Goal: Communication & Community: Answer question/provide support

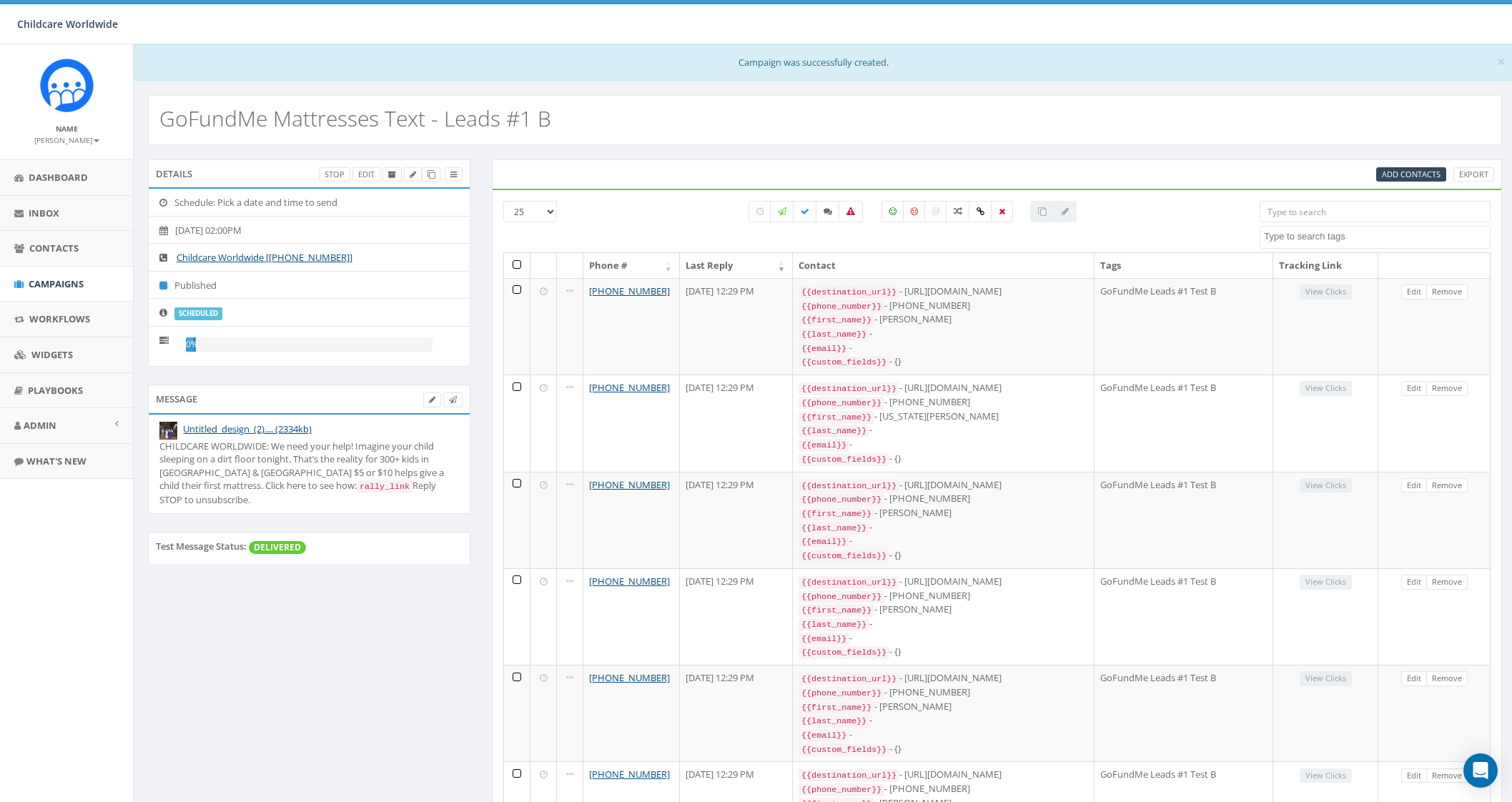
select select
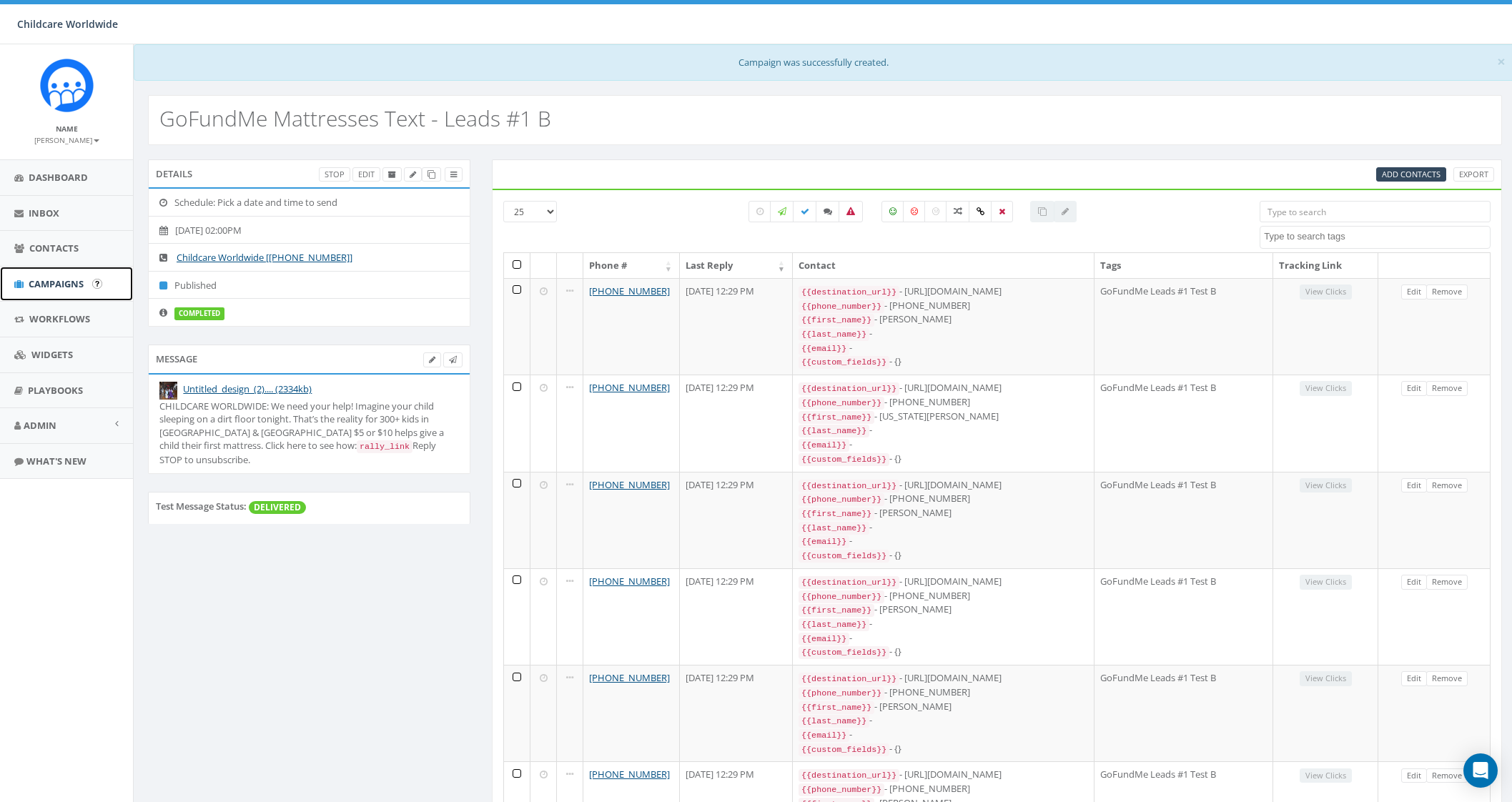
click at [57, 291] on link "Campaigns" at bounding box center [66, 284] width 133 height 35
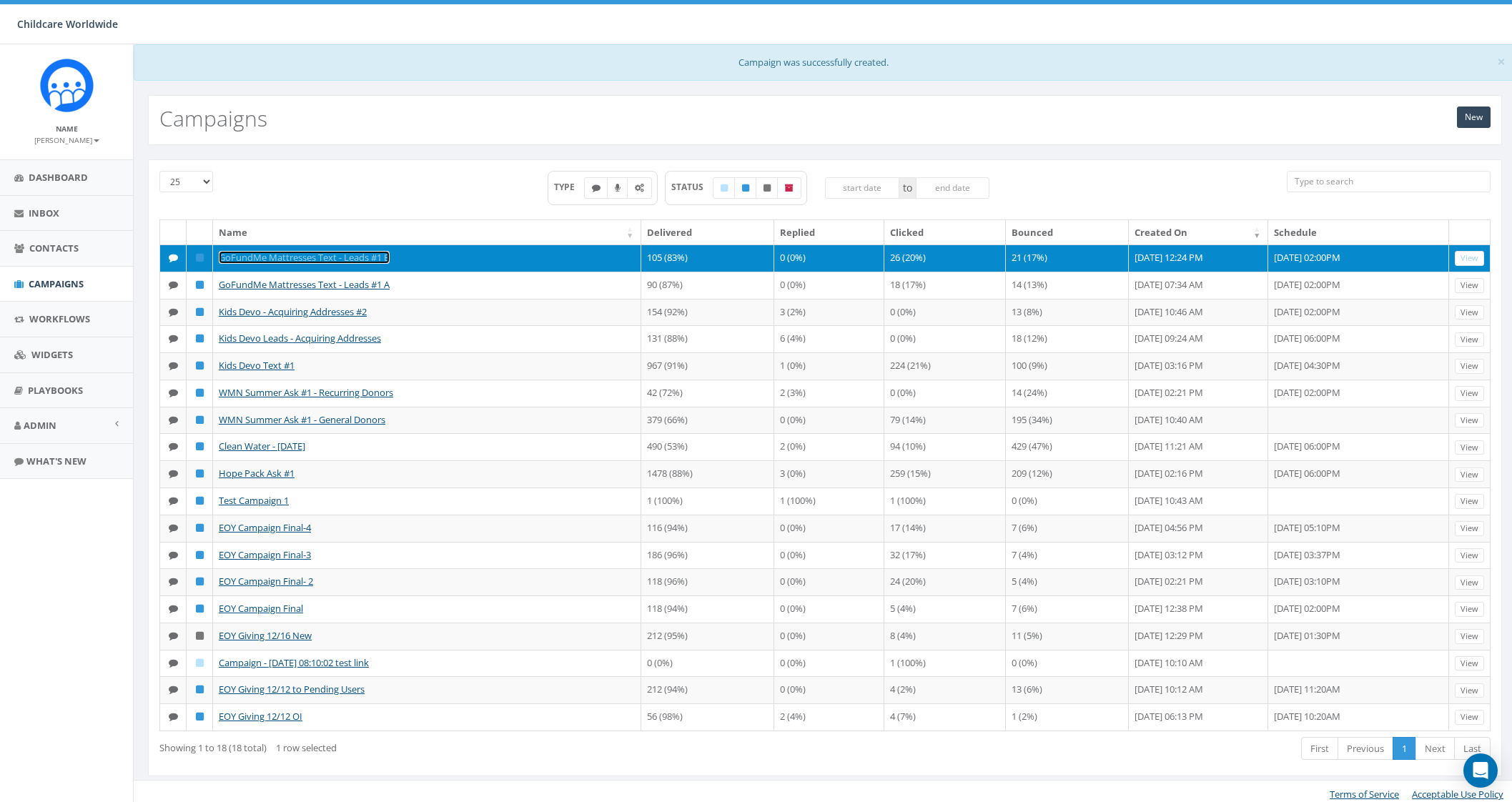
click at [353, 255] on link "GoFundMe Mattresses Text - Leads #1 B" at bounding box center [304, 257] width 171 height 13
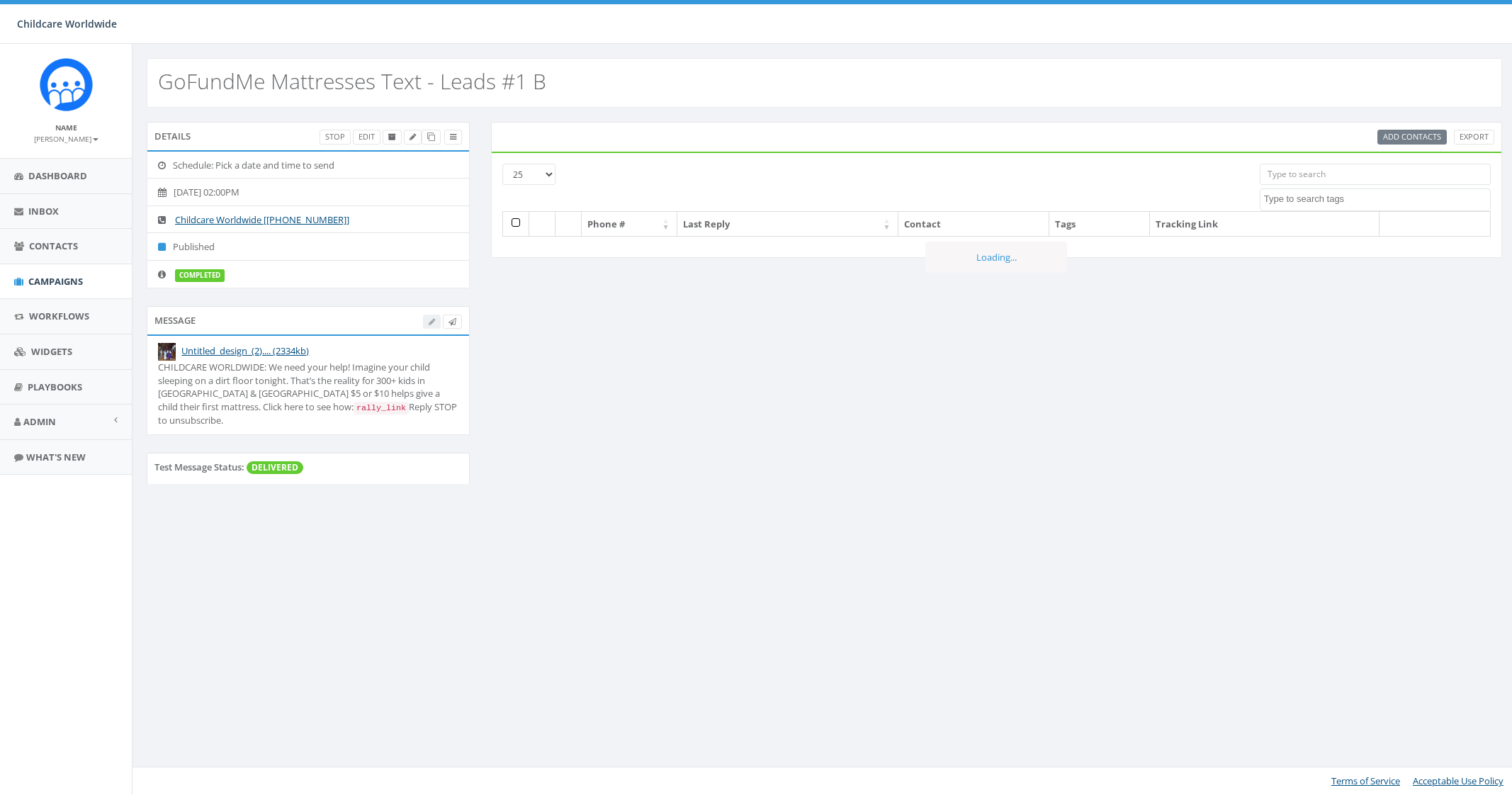
select select
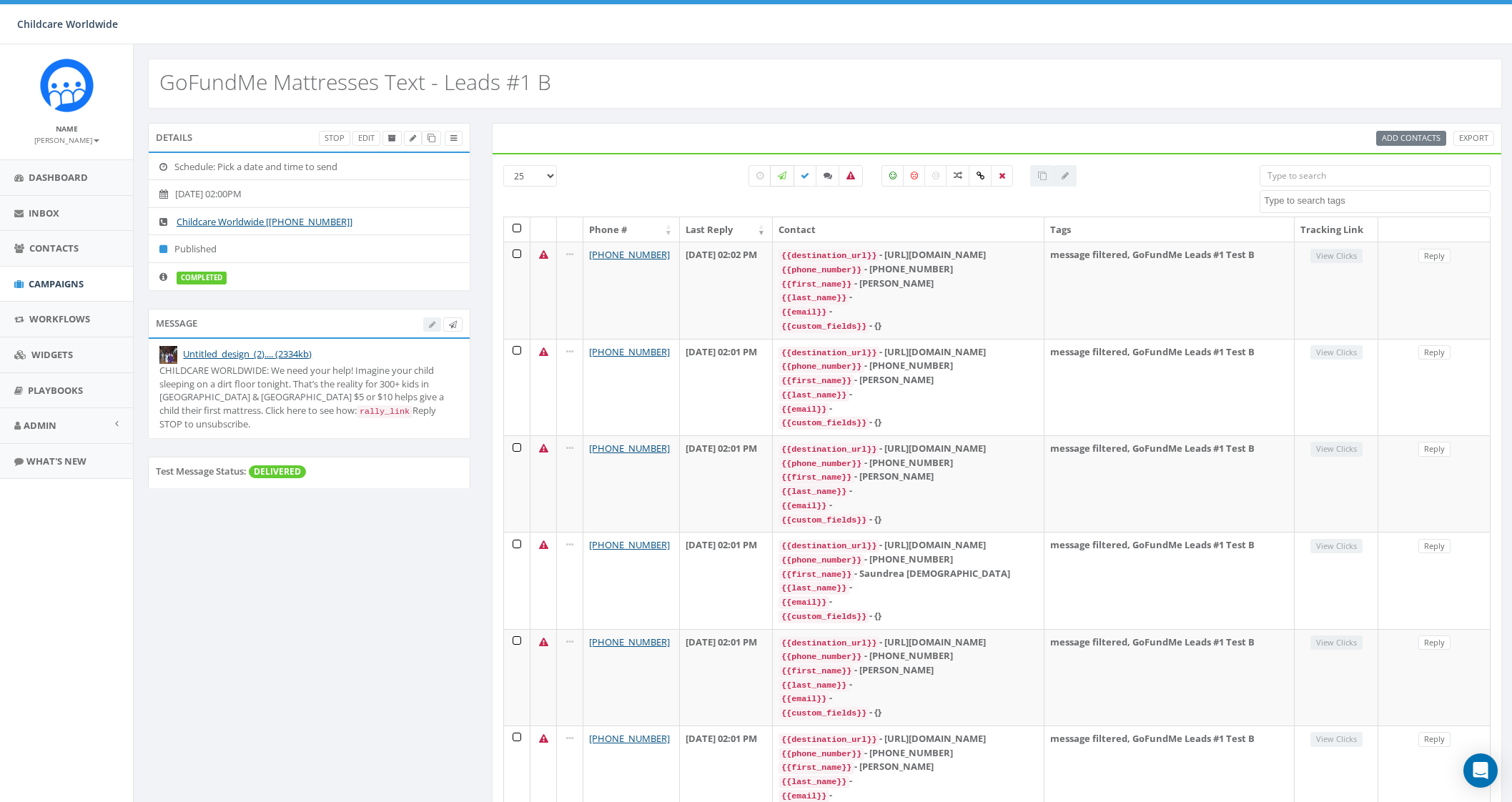
click at [780, 176] on icon at bounding box center [781, 176] width 8 height 8
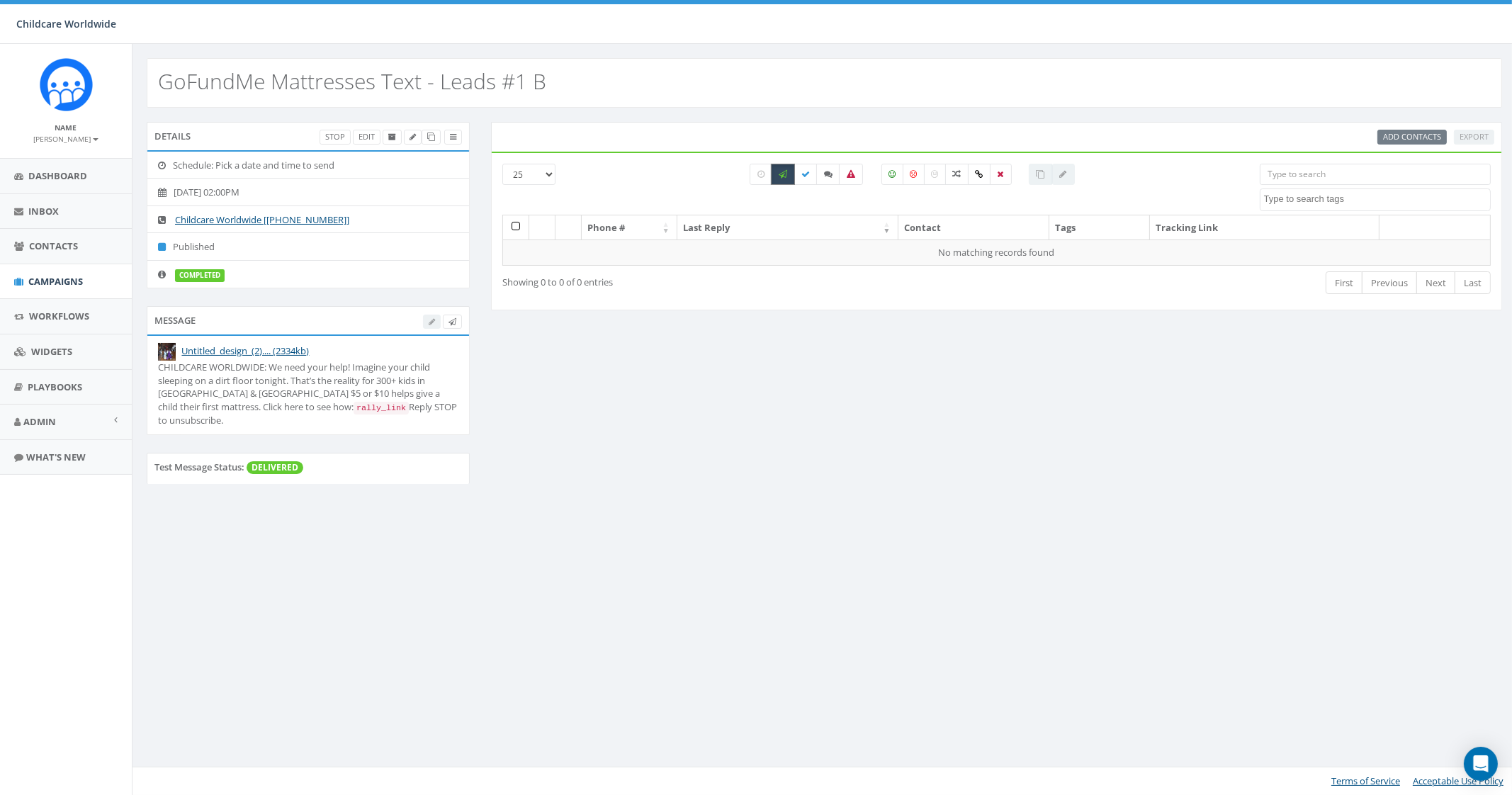
click at [773, 175] on label at bounding box center [783, 174] width 24 height 21
checkbox input "false"
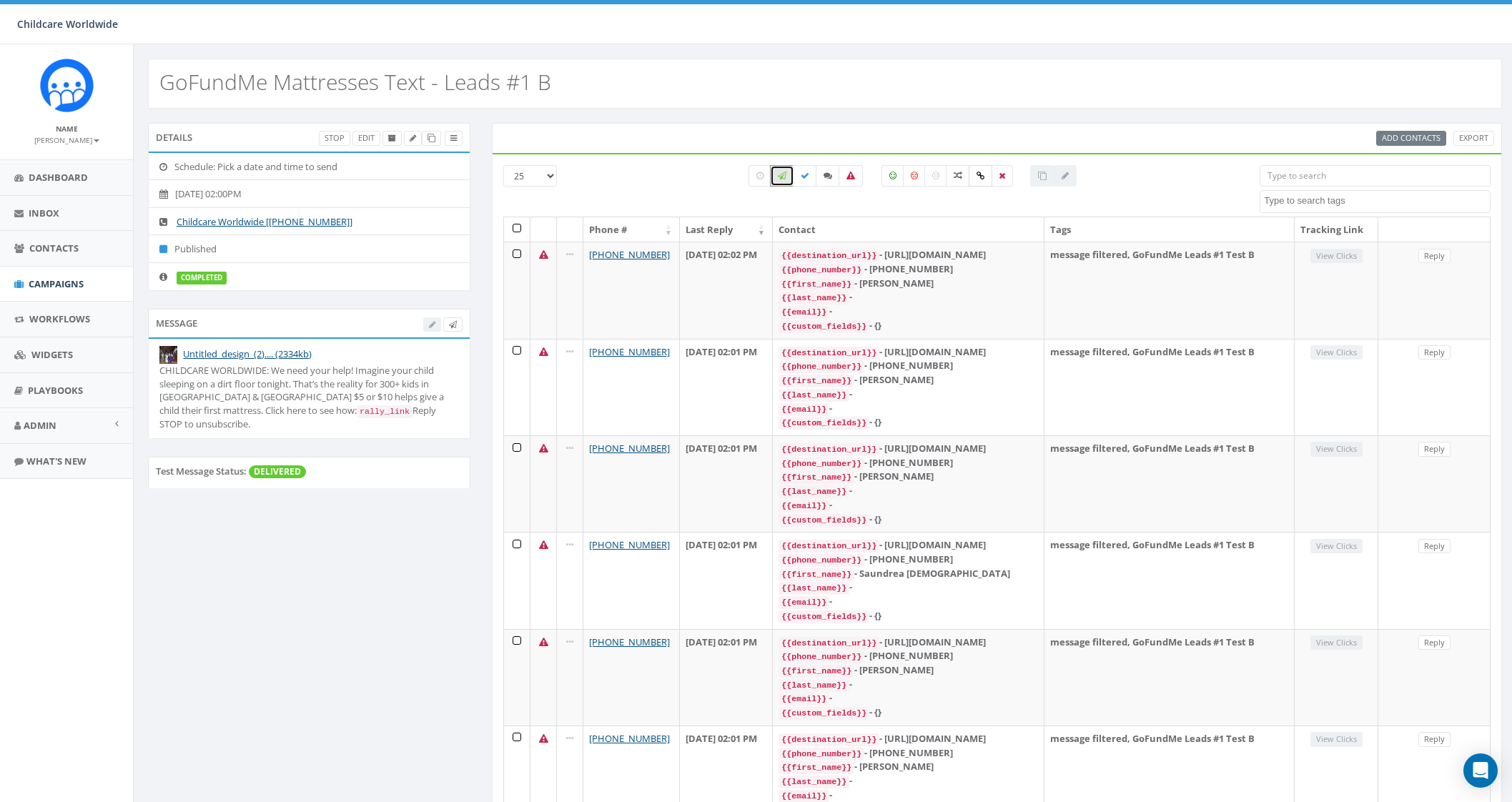
click at [981, 176] on icon at bounding box center [980, 176] width 8 height 8
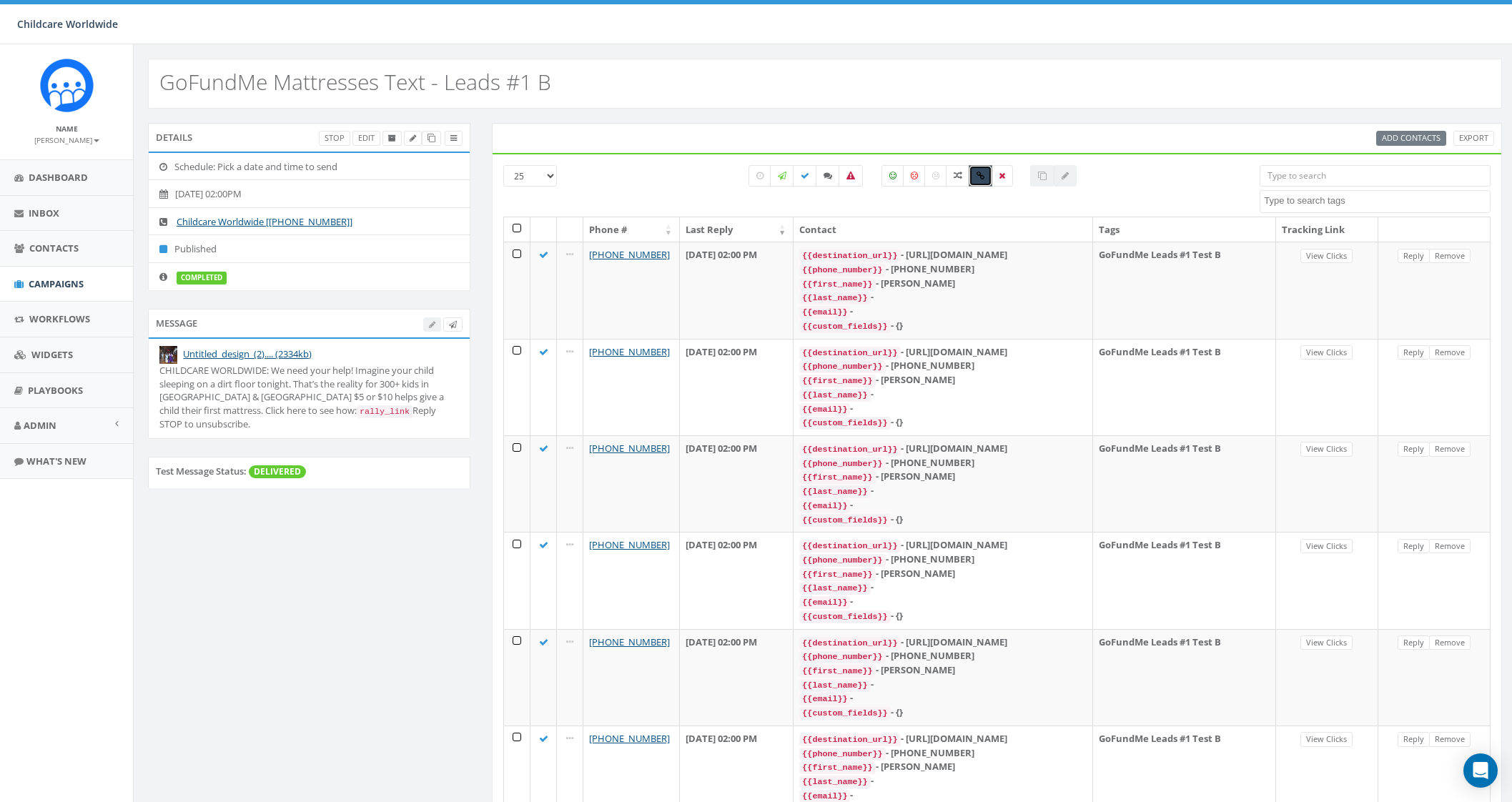
click at [983, 173] on icon at bounding box center [980, 176] width 8 height 8
checkbox input "false"
click at [71, 284] on span "Campaigns" at bounding box center [56, 284] width 55 height 13
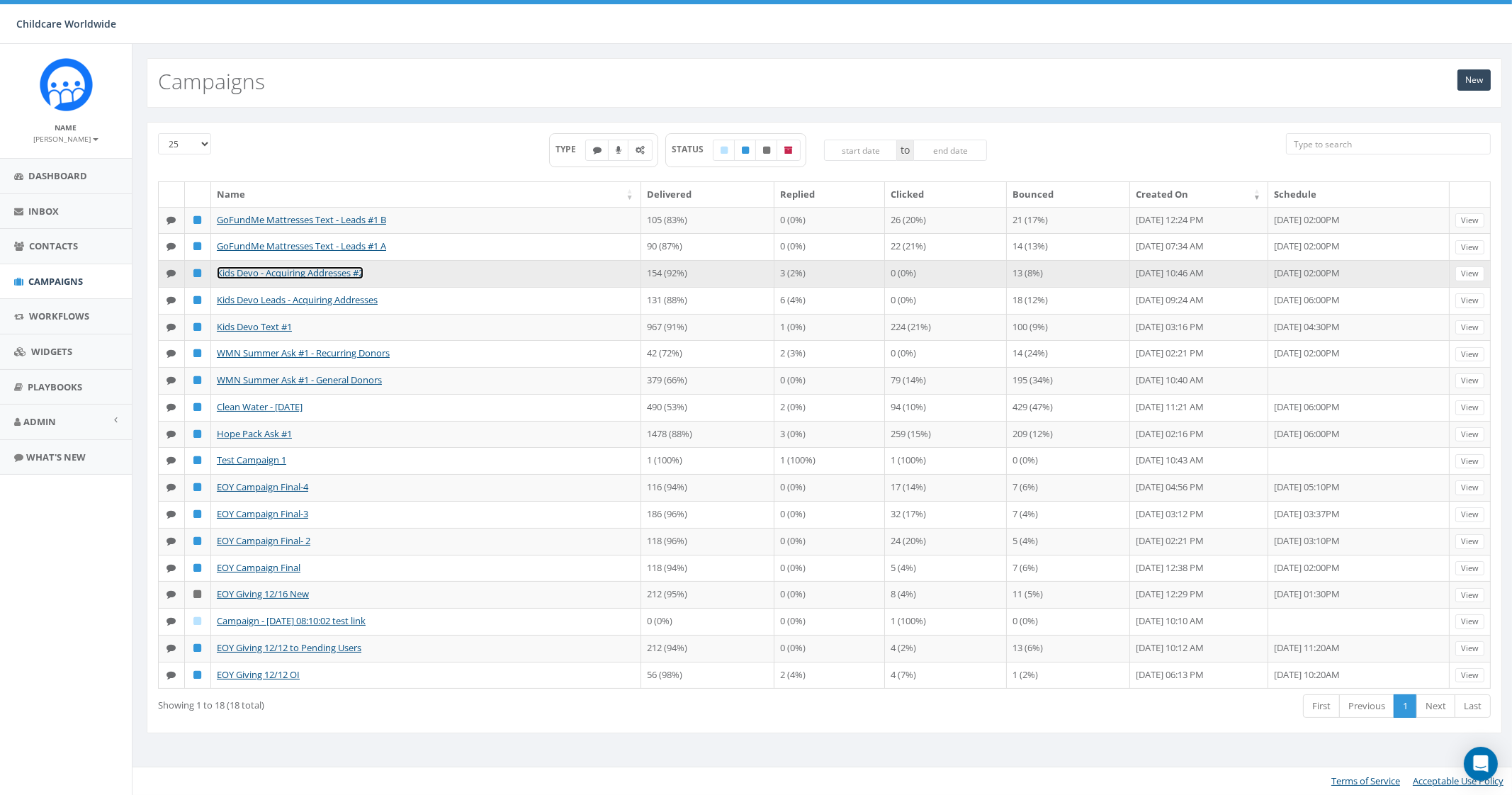
click at [334, 274] on link "Kids Devo - Acquiring Addresses #2" at bounding box center [290, 273] width 147 height 13
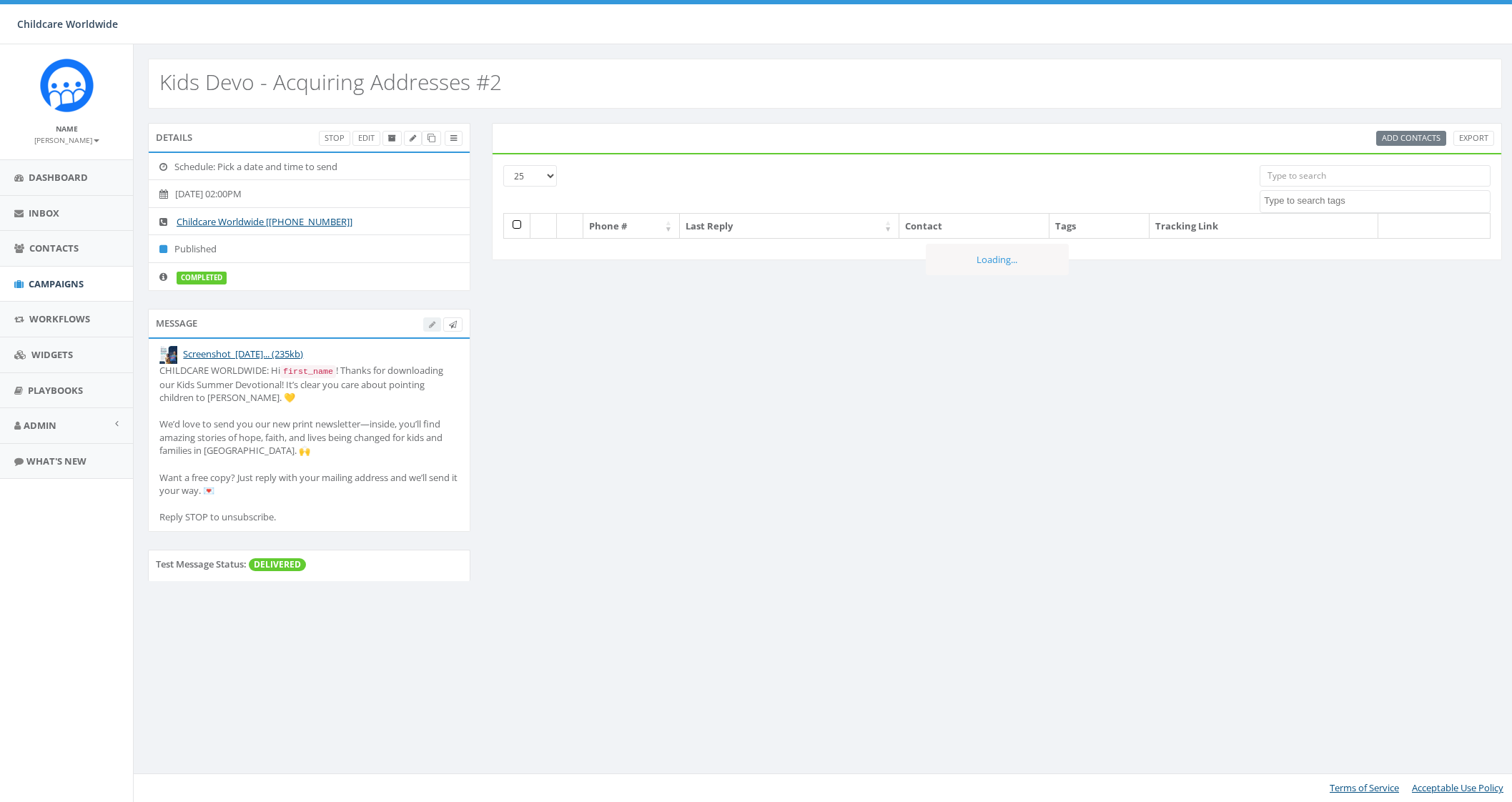
select select
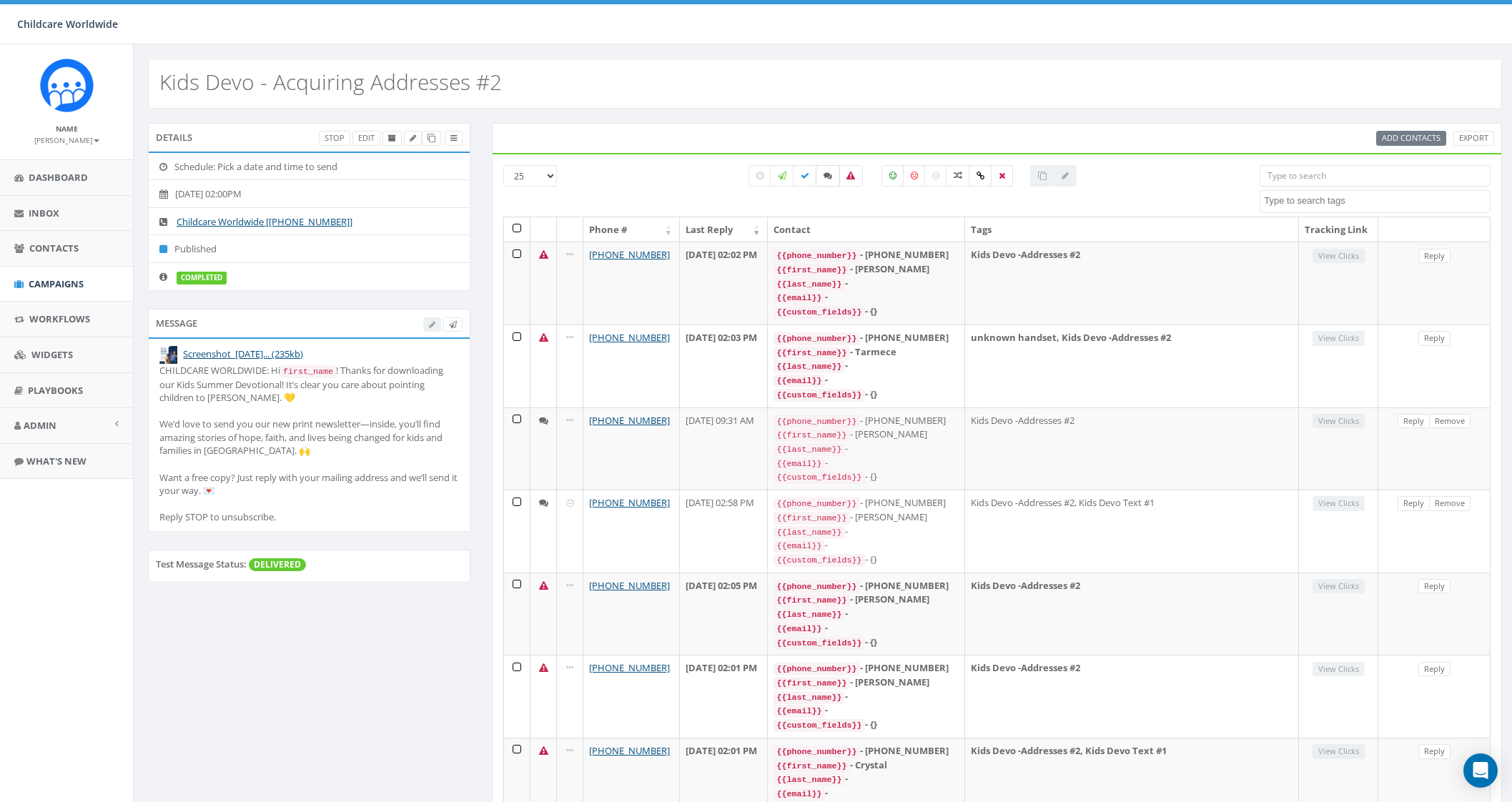
click at [824, 174] on icon at bounding box center [827, 176] width 8 height 8
checkbox input "true"
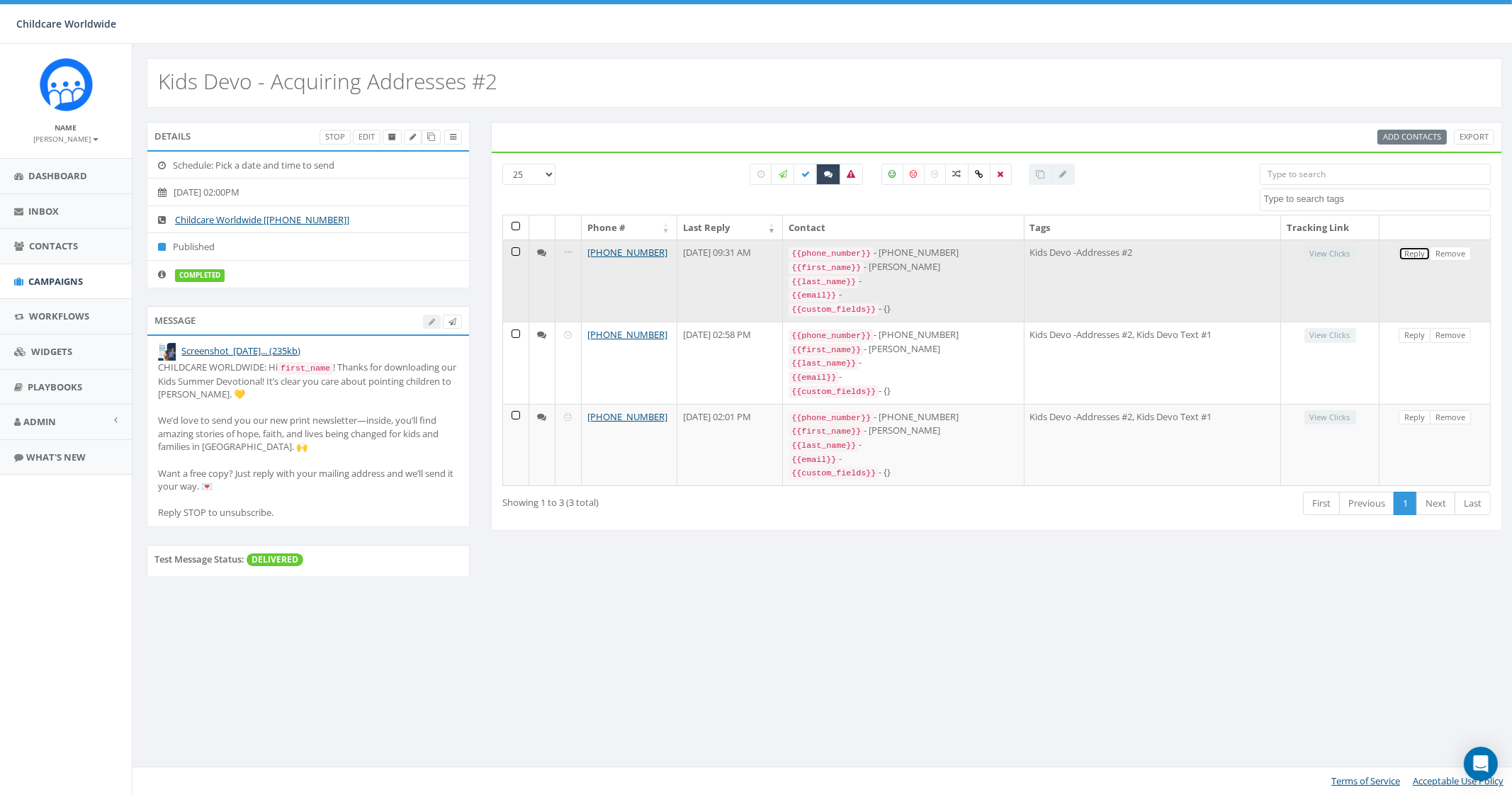
click at [1414, 252] on link "Reply" at bounding box center [1415, 254] width 32 height 15
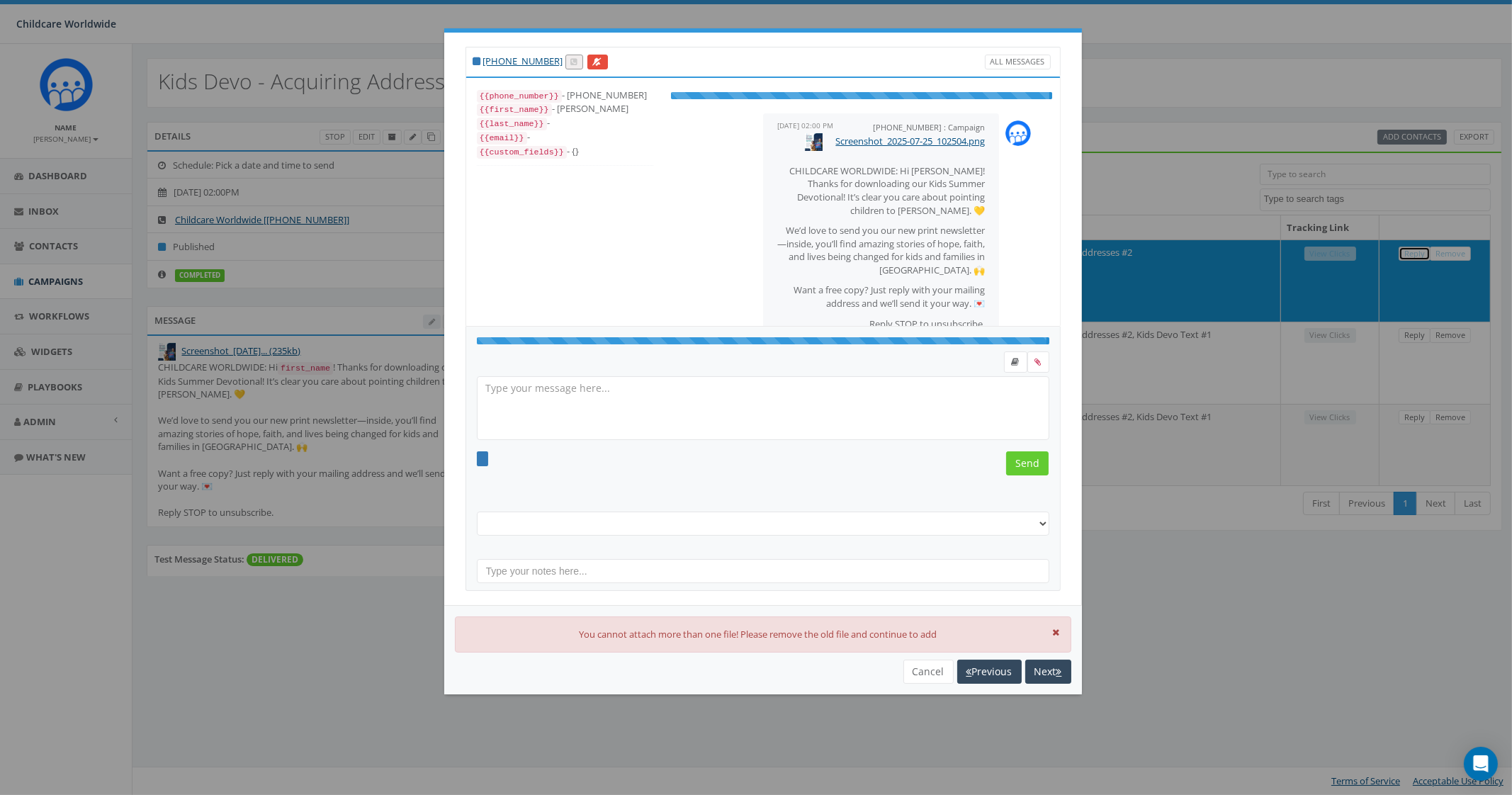
select select "Kids Devo -Addresses #2"
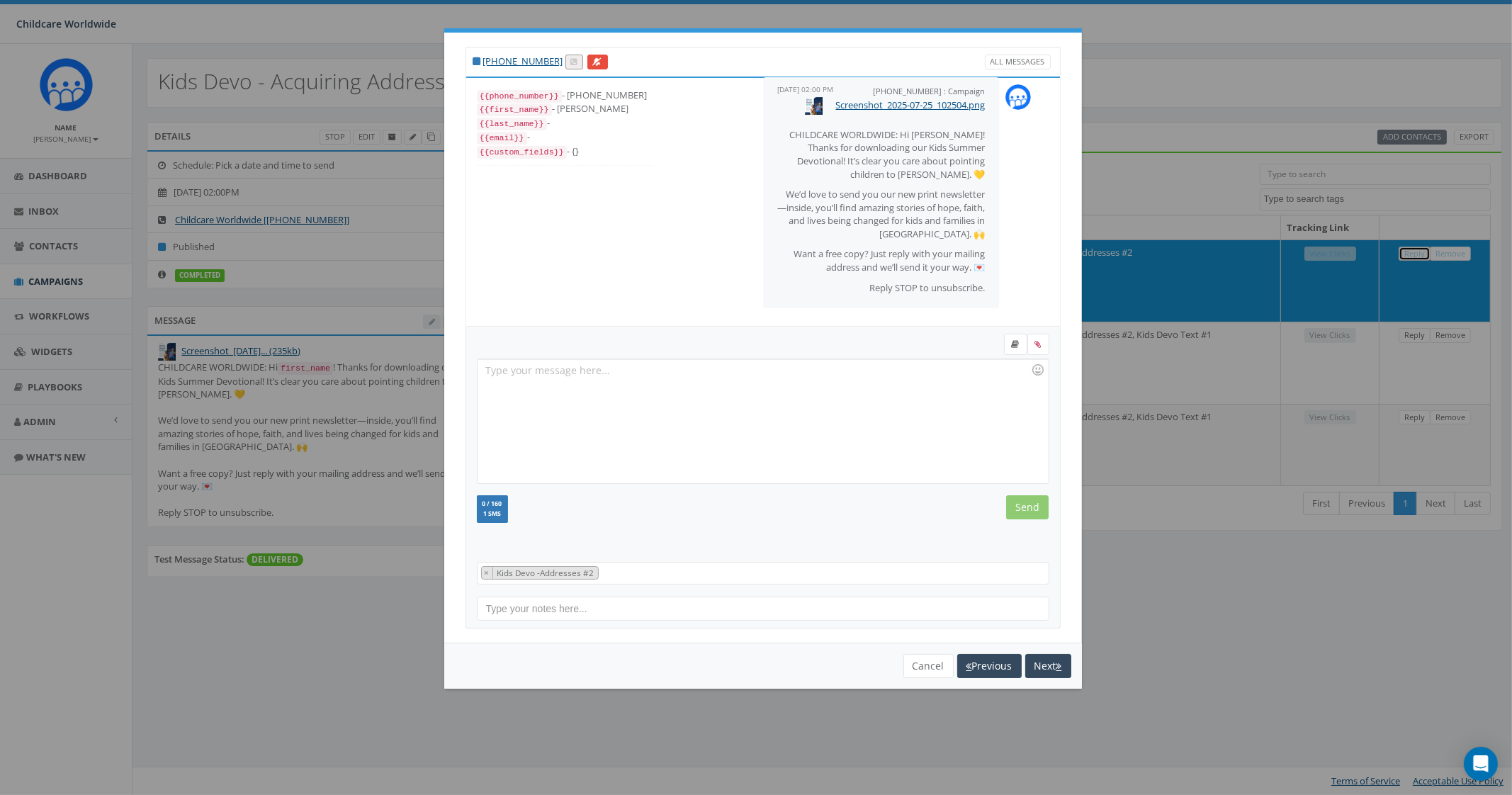
scroll to position [32, 0]
click at [1066, 660] on button "Next" at bounding box center [1048, 666] width 46 height 24
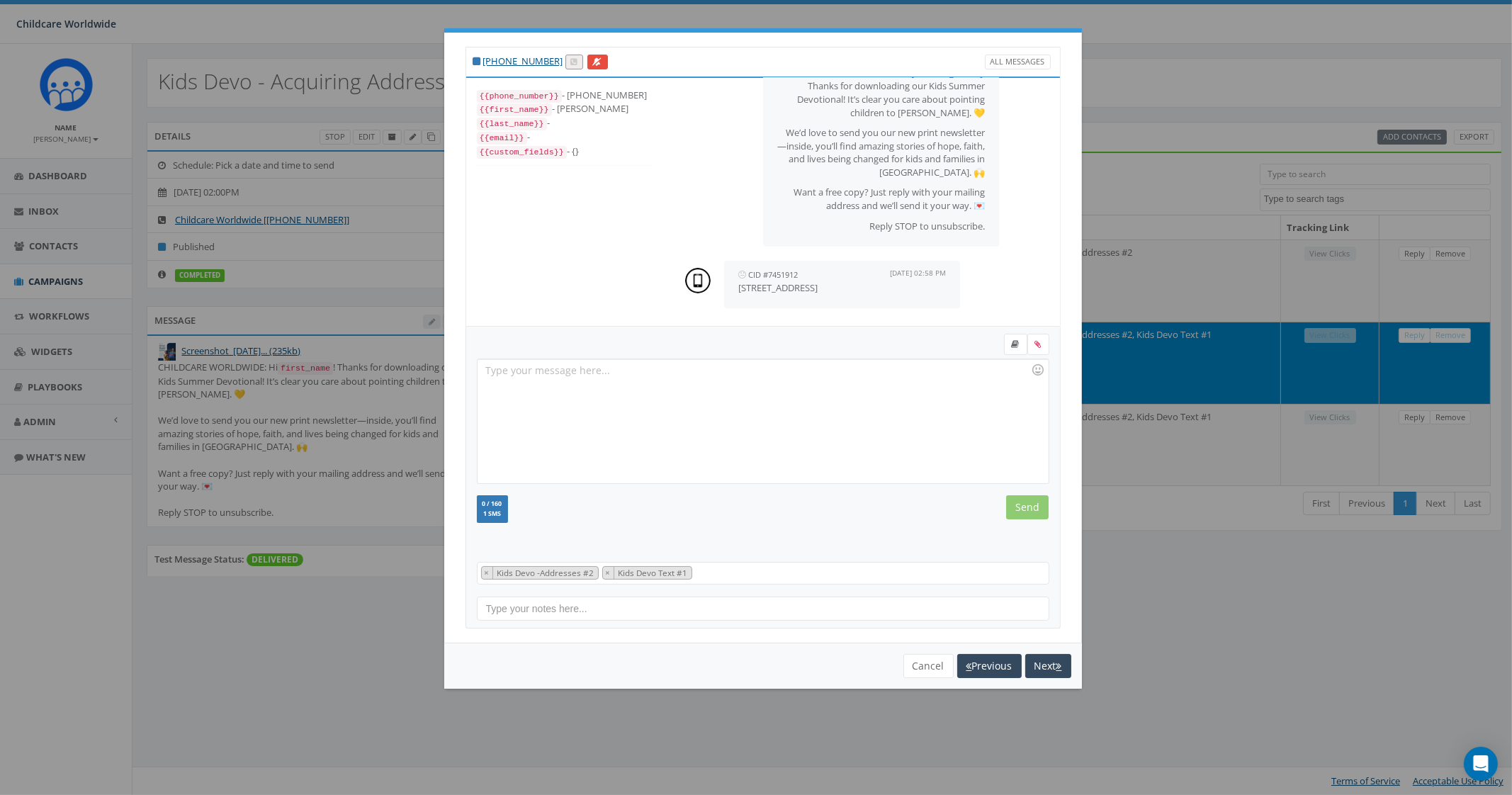
scroll to position [93, 0]
click at [1196, 87] on div "+1 253-325-8520 All Messages {{phone_number}} - +12533258520 {{first_name}} - D…" at bounding box center [756, 398] width 1512 height 795
click at [46, 288] on div "+1 253-325-8520 All Messages {{phone_number}} - +12533258520 {{first_name}} - D…" at bounding box center [756, 398] width 1512 height 795
click at [915, 670] on button "Cancel" at bounding box center [929, 666] width 50 height 24
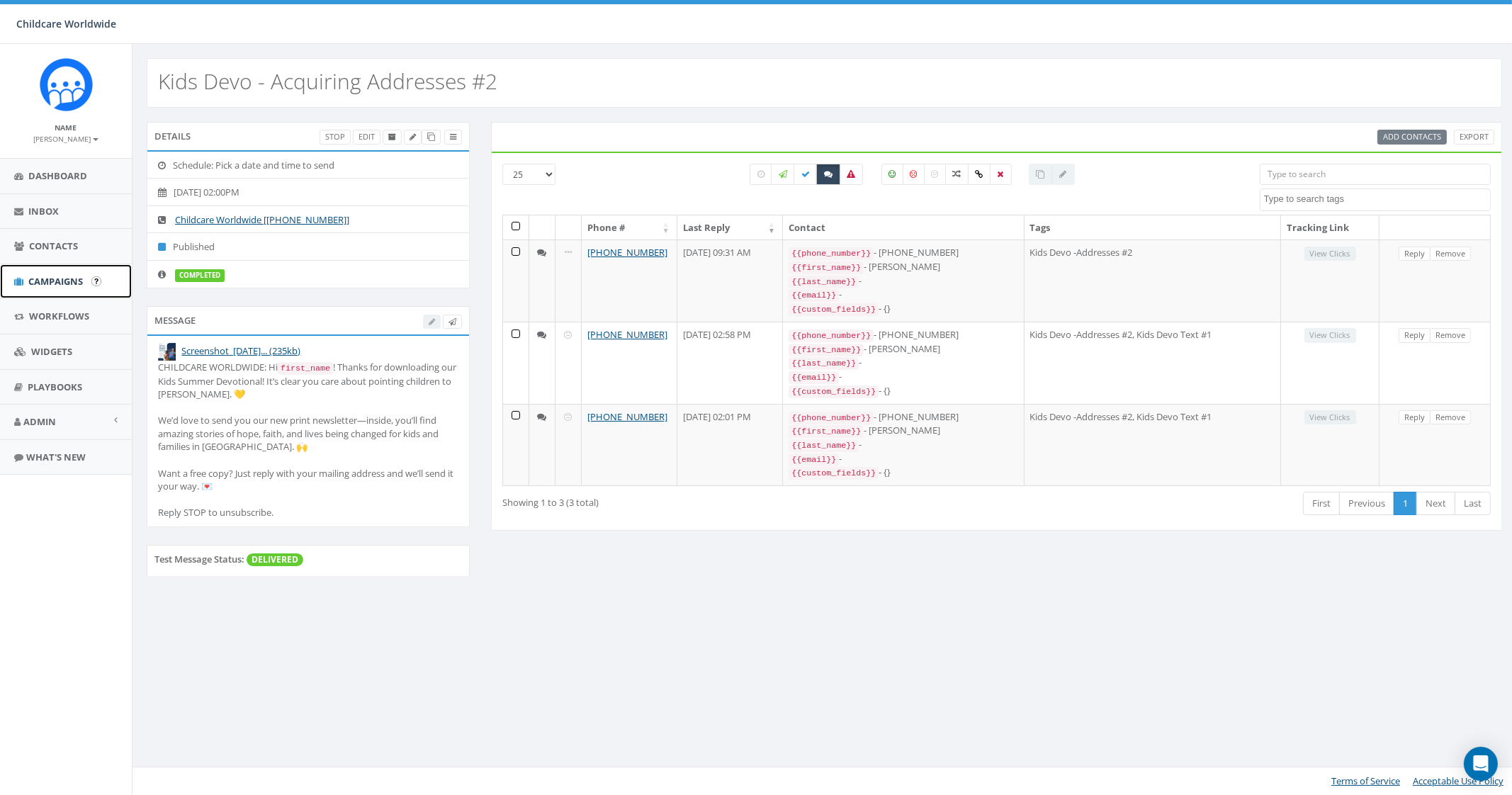
click at [68, 281] on span "Campaigns" at bounding box center [55, 281] width 55 height 13
